Goal: Check status: Check status

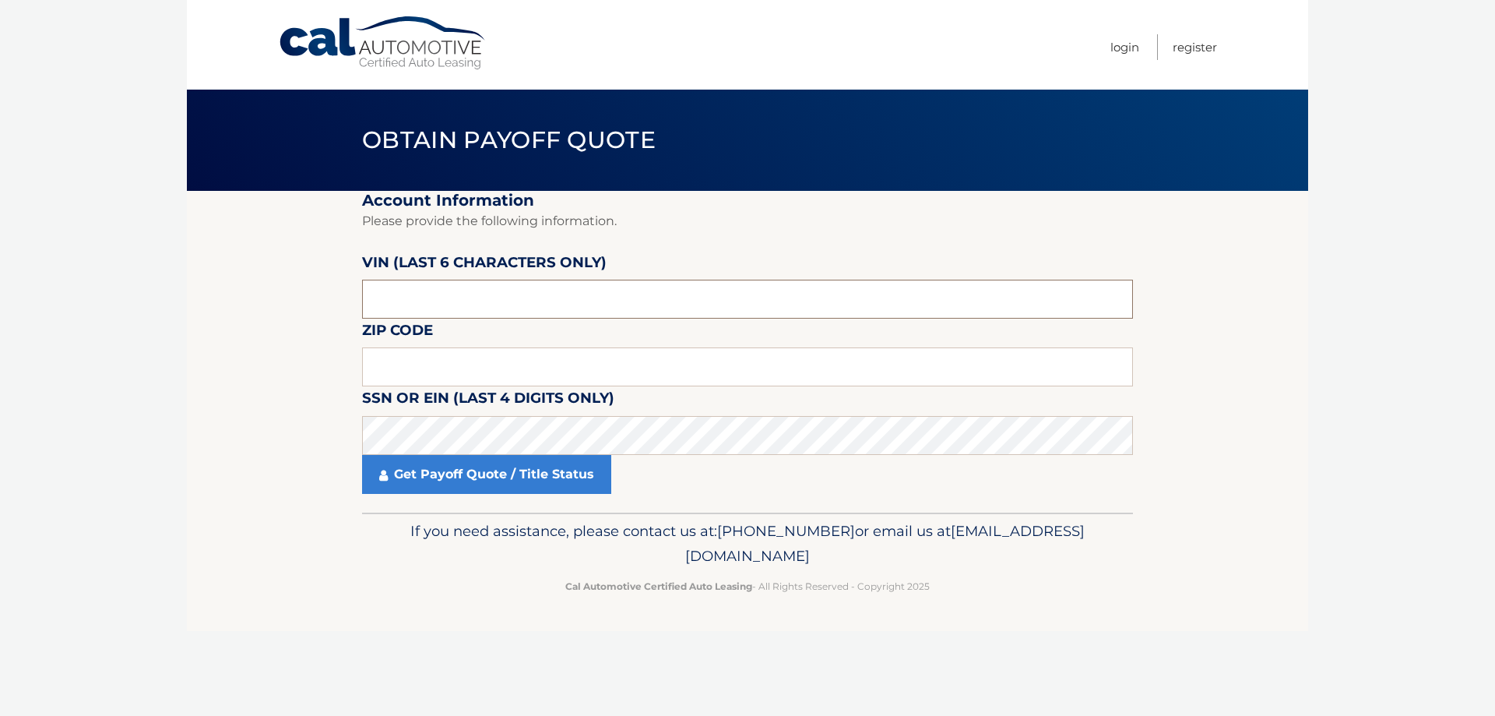
click at [434, 303] on input "text" at bounding box center [747, 299] width 771 height 39
type input "524841"
click at [432, 372] on input "text" at bounding box center [747, 366] width 771 height 39
click at [434, 476] on link "Get Payoff Quote / Title Status" at bounding box center [486, 474] width 249 height 39
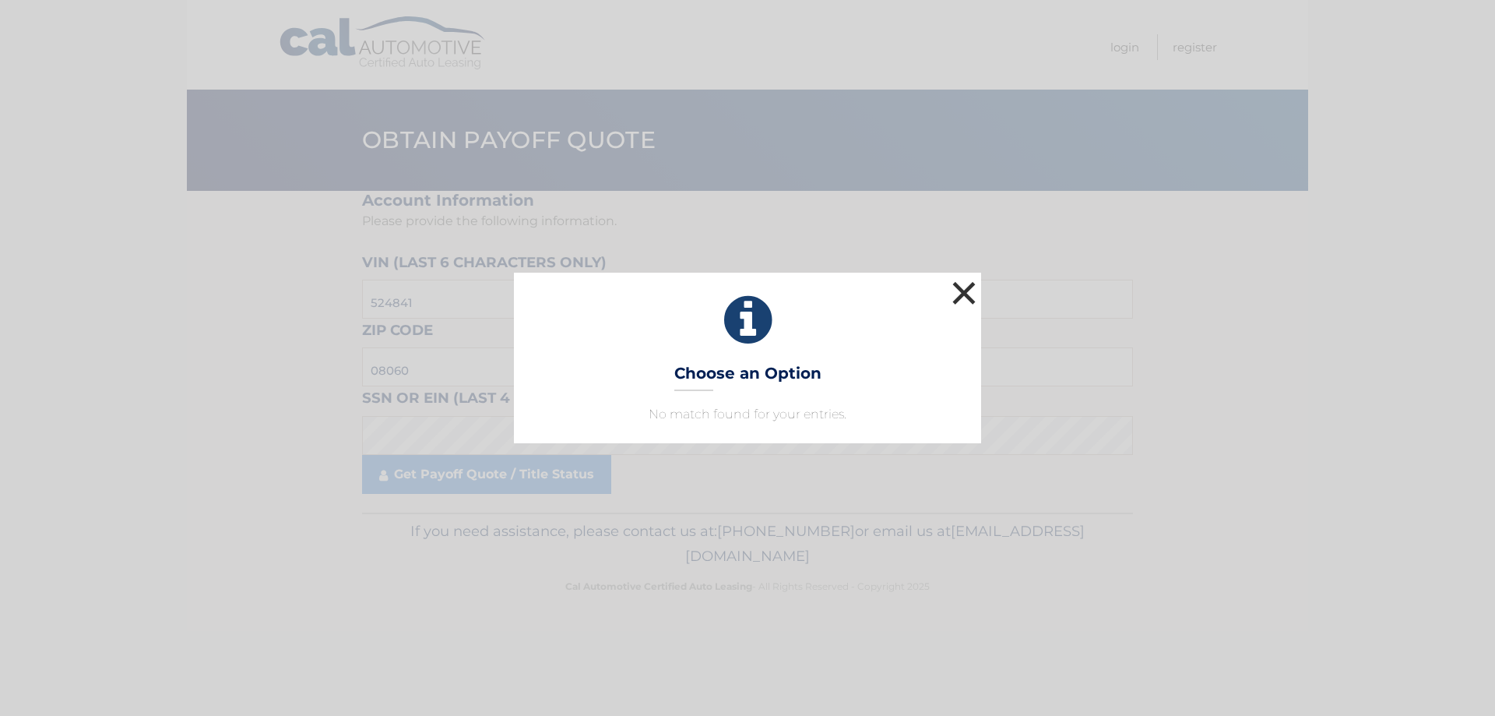
click at [963, 287] on button "×" at bounding box center [963, 292] width 31 height 31
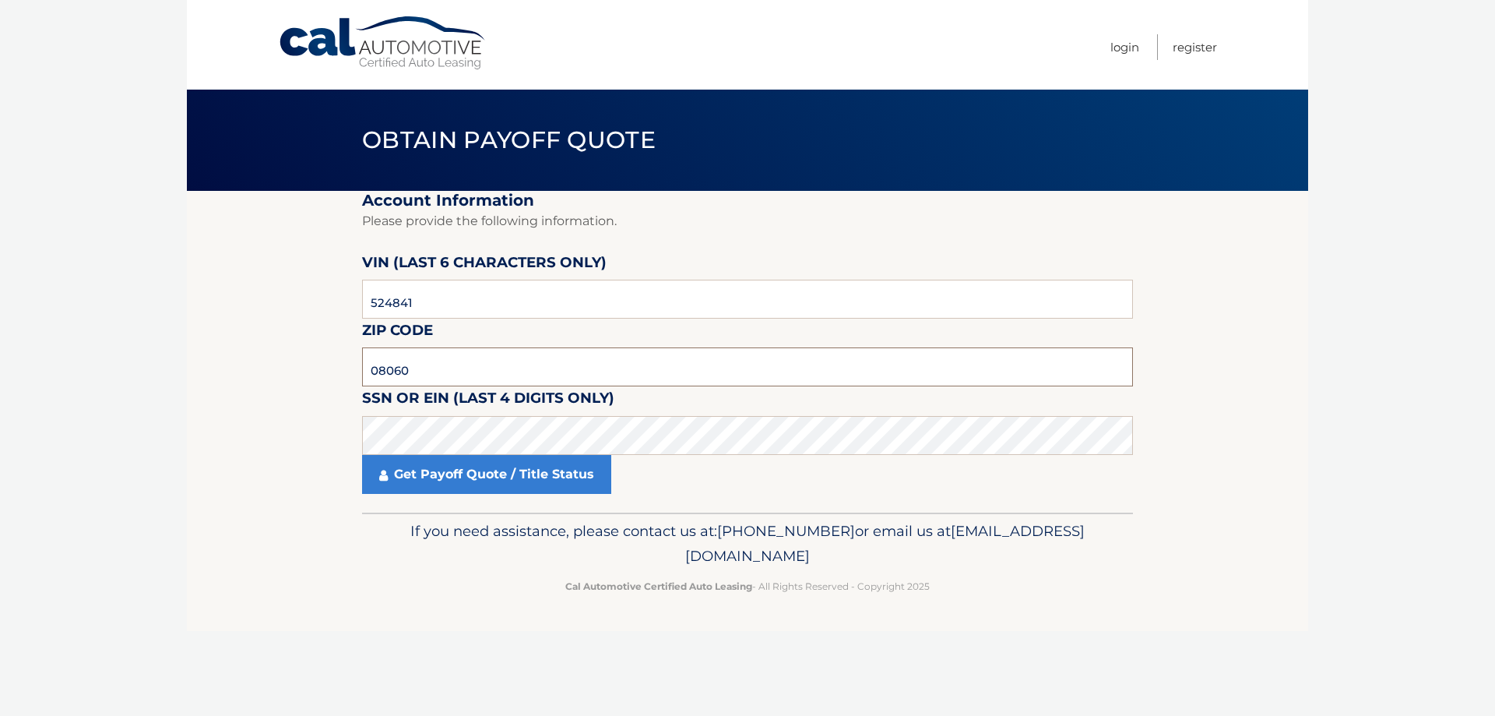
click at [424, 365] on input "08060" at bounding box center [747, 366] width 771 height 39
type input "08088"
click at [416, 478] on link "Get Payoff Quote / Title Status" at bounding box center [486, 474] width 249 height 39
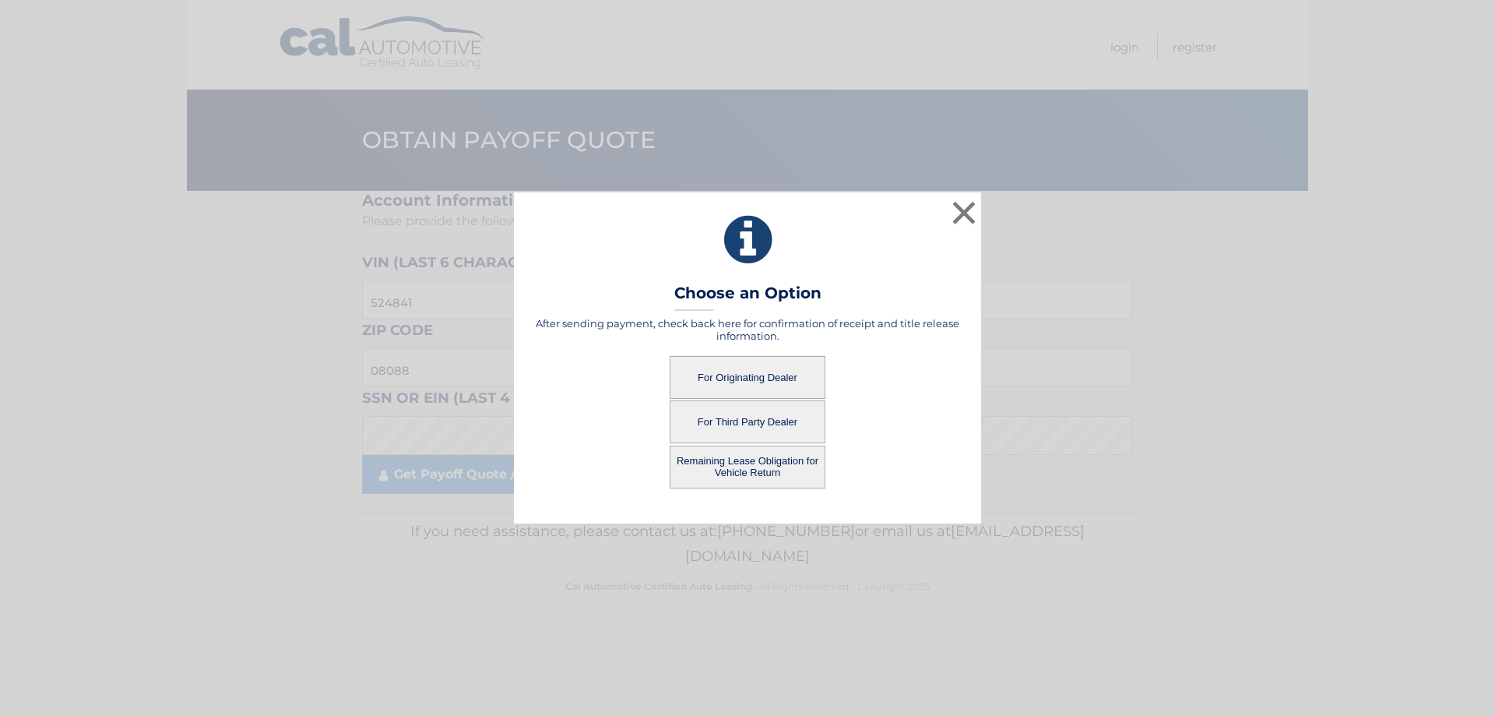
click at [711, 465] on button "Remaining Lease Obligation for Vehicle Return" at bounding box center [748, 466] width 156 height 43
click at [735, 469] on button "Remaining Lease Obligation for Vehicle Return" at bounding box center [748, 466] width 156 height 43
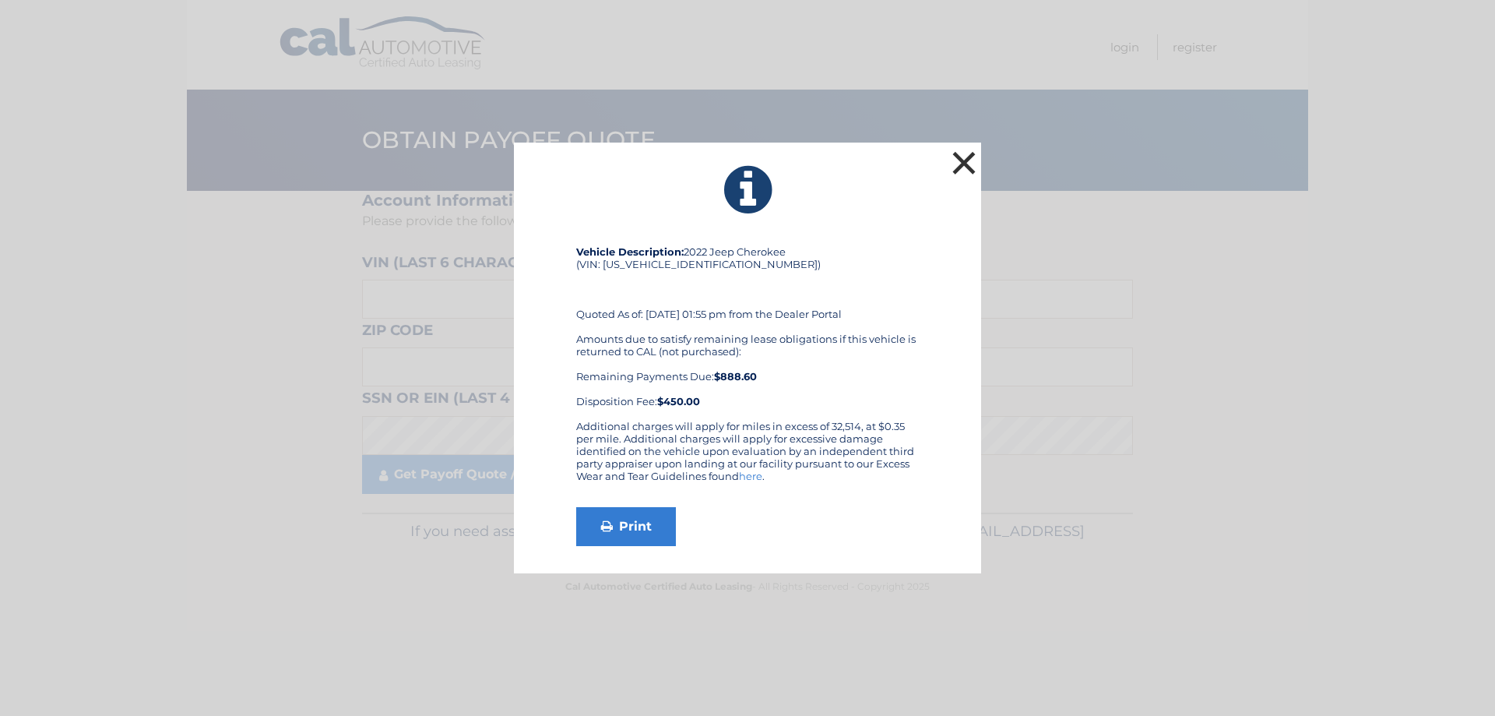
click at [972, 153] on button "×" at bounding box center [963, 162] width 31 height 31
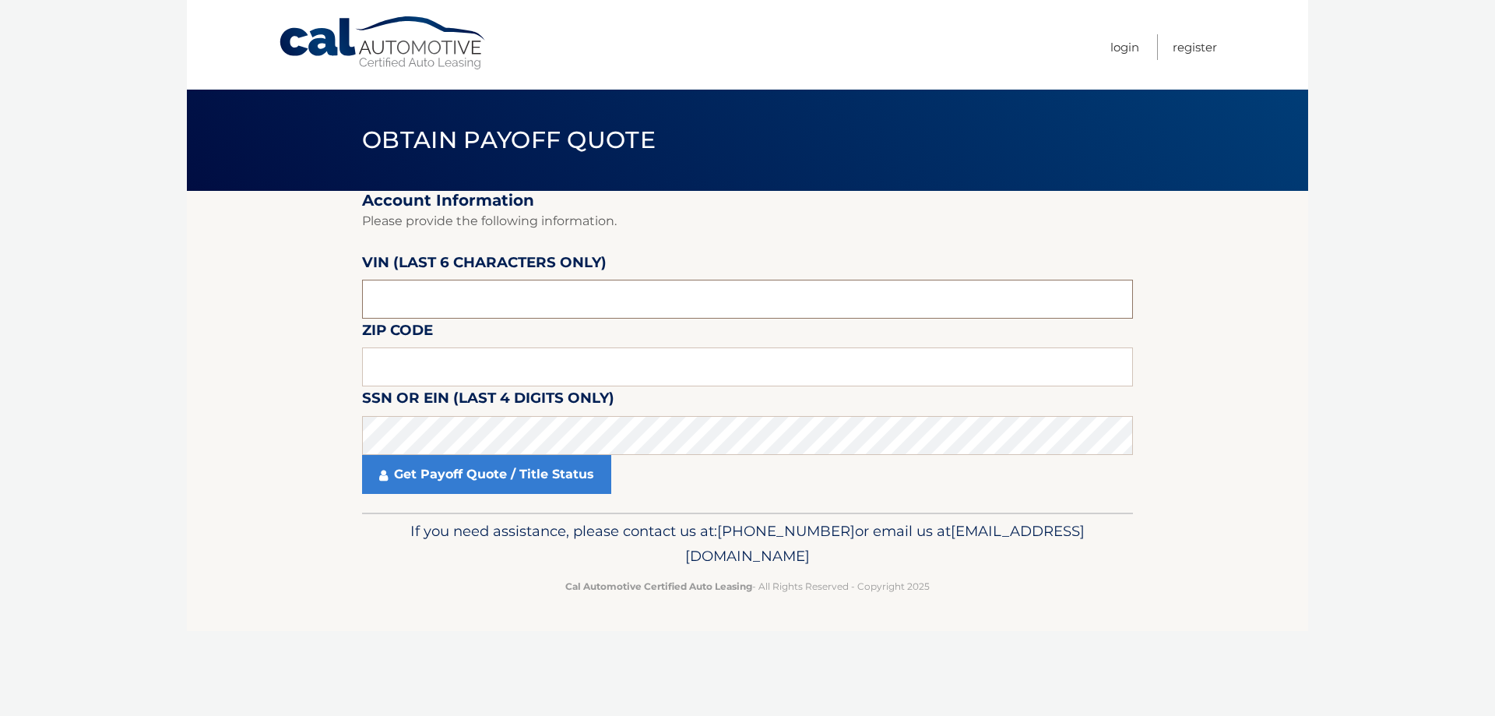
click at [424, 299] on input "text" at bounding box center [747, 299] width 771 height 39
type input "524841"
click at [407, 371] on input "text" at bounding box center [747, 366] width 771 height 39
type input "08088"
click at [441, 473] on link "Get Payoff Quote / Title Status" at bounding box center [486, 474] width 249 height 39
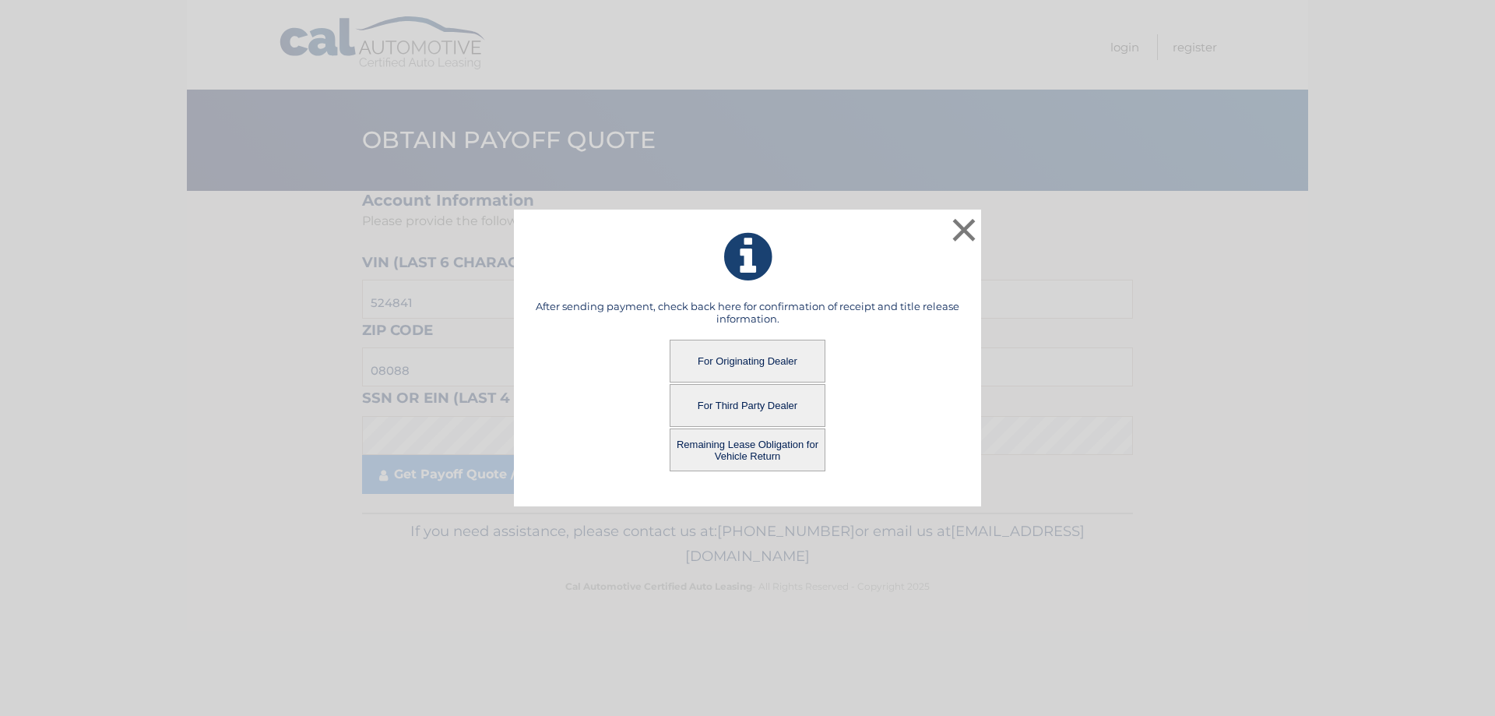
click at [729, 407] on button "For Third Party Dealer" at bounding box center [748, 405] width 156 height 43
click at [709, 403] on button "For Third Party Dealer" at bounding box center [748, 405] width 156 height 43
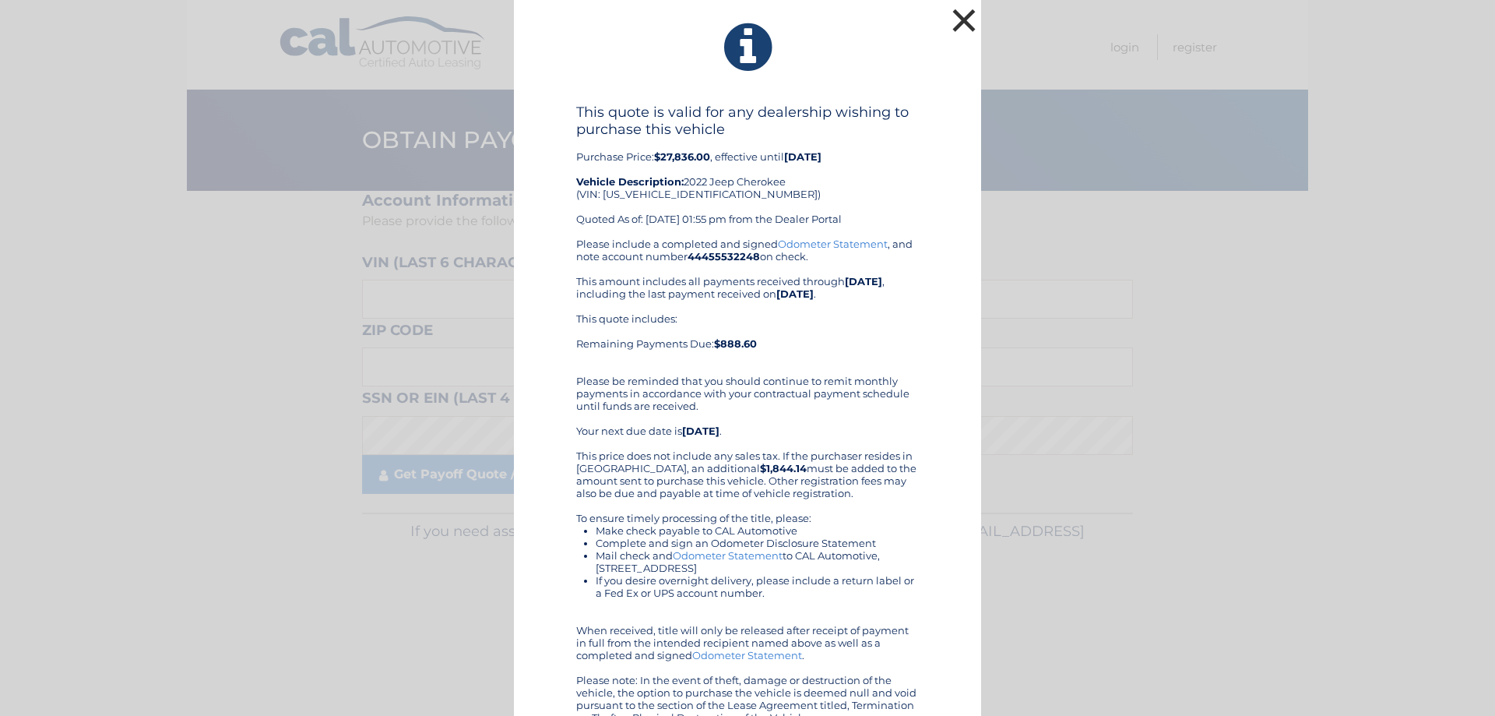
click at [958, 9] on button "×" at bounding box center [963, 20] width 31 height 31
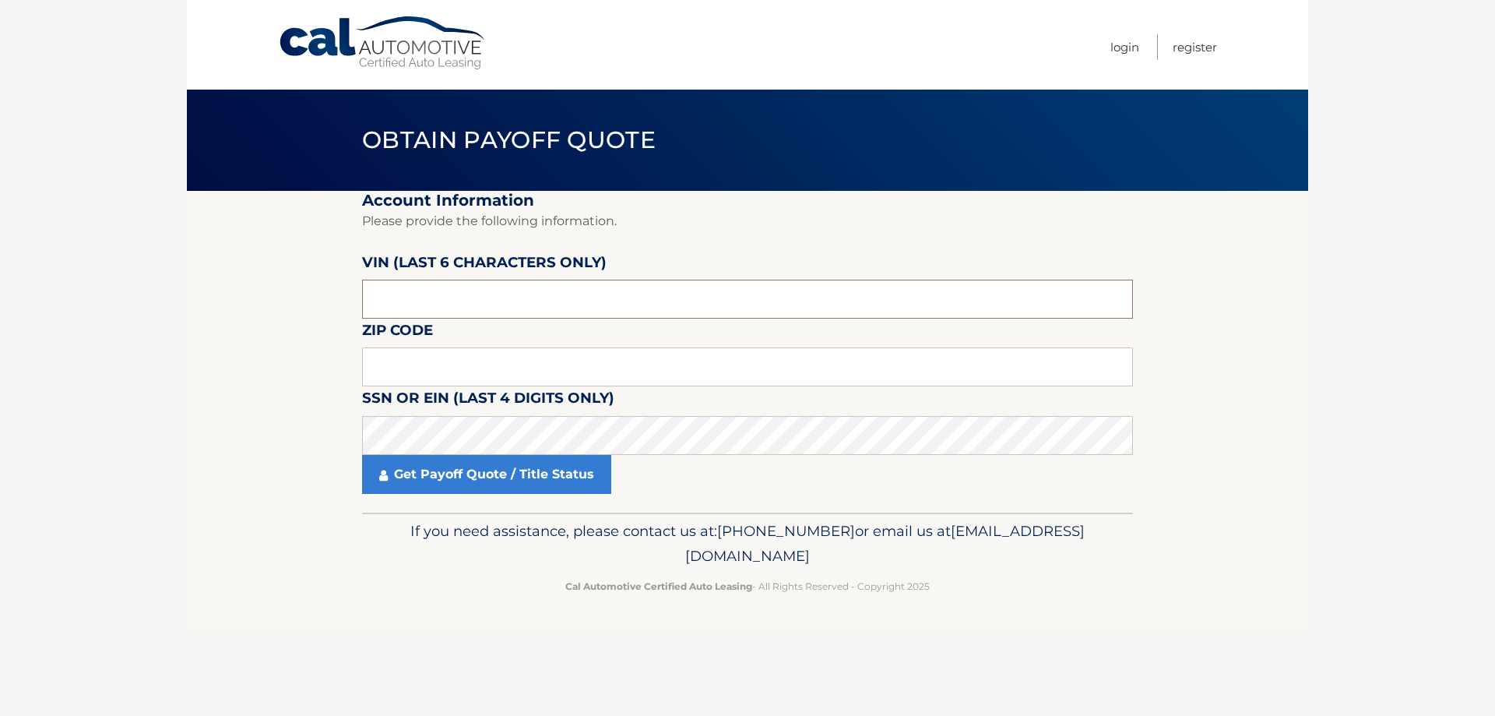
click at [543, 304] on input "text" at bounding box center [747, 299] width 771 height 39
type input "524841"
click at [498, 371] on input "text" at bounding box center [747, 366] width 771 height 39
type input "08088"
click at [463, 474] on link "Get Payoff Quote / Title Status" at bounding box center [486, 474] width 249 height 39
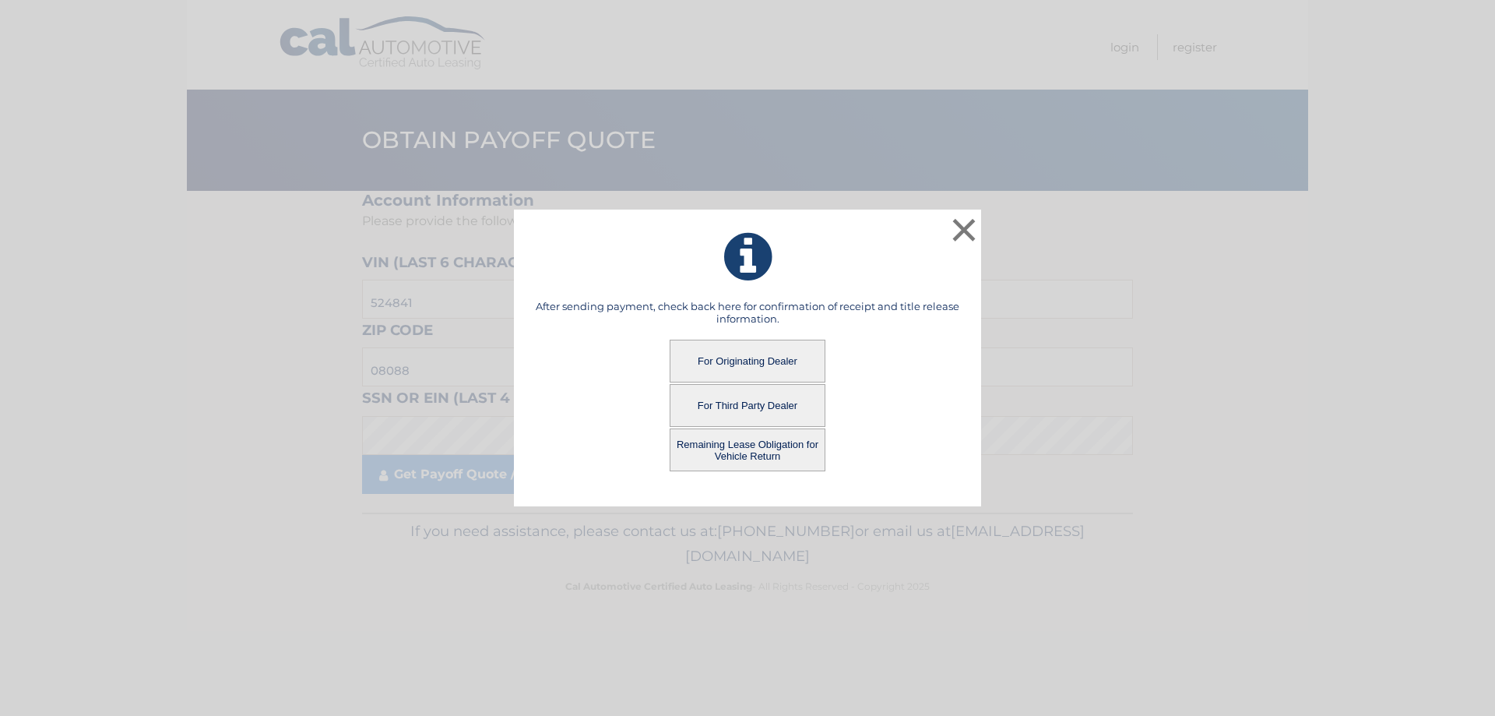
click at [749, 358] on button "For Originating Dealer" at bounding box center [748, 360] width 156 height 43
click at [724, 360] on button "For Originating Dealer" at bounding box center [748, 360] width 156 height 43
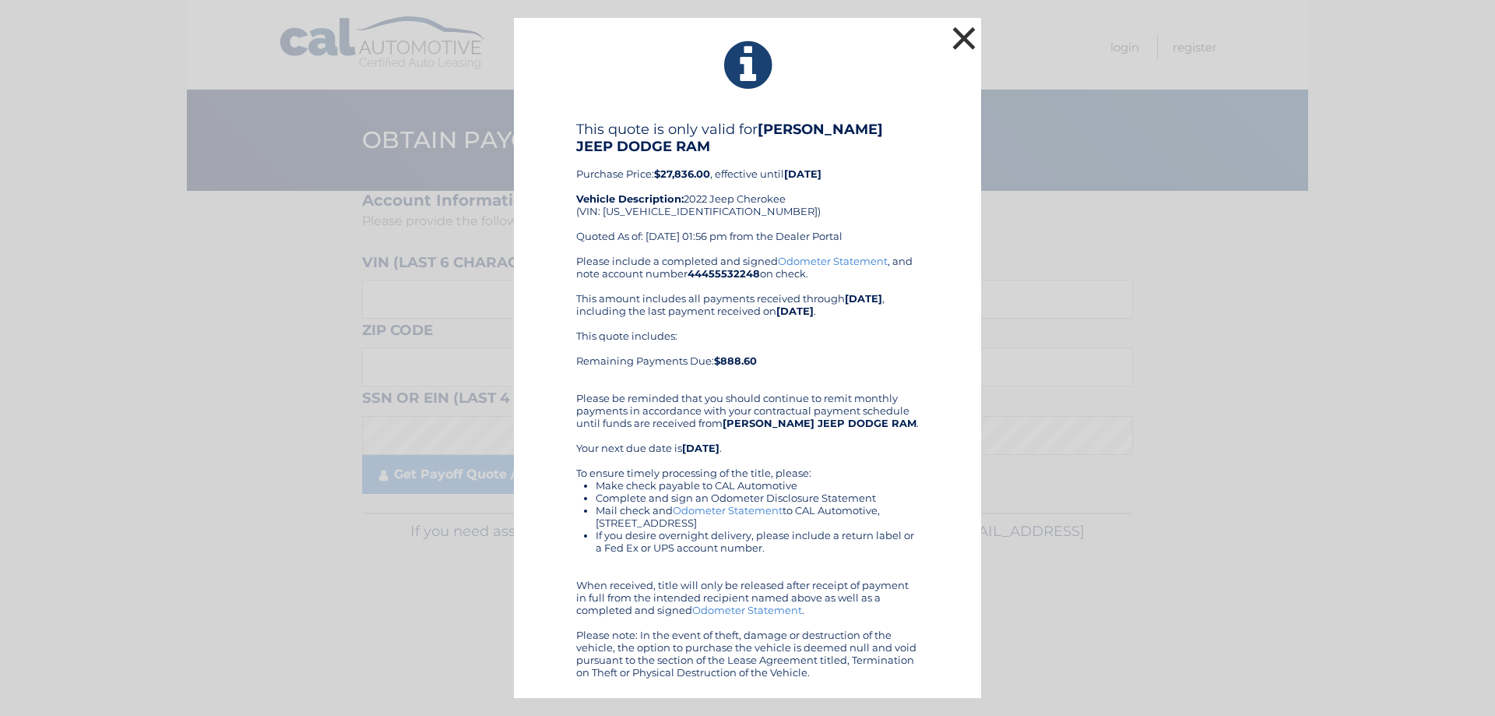
click at [976, 40] on button "×" at bounding box center [963, 38] width 31 height 31
